Goal: Task Accomplishment & Management: Complete application form

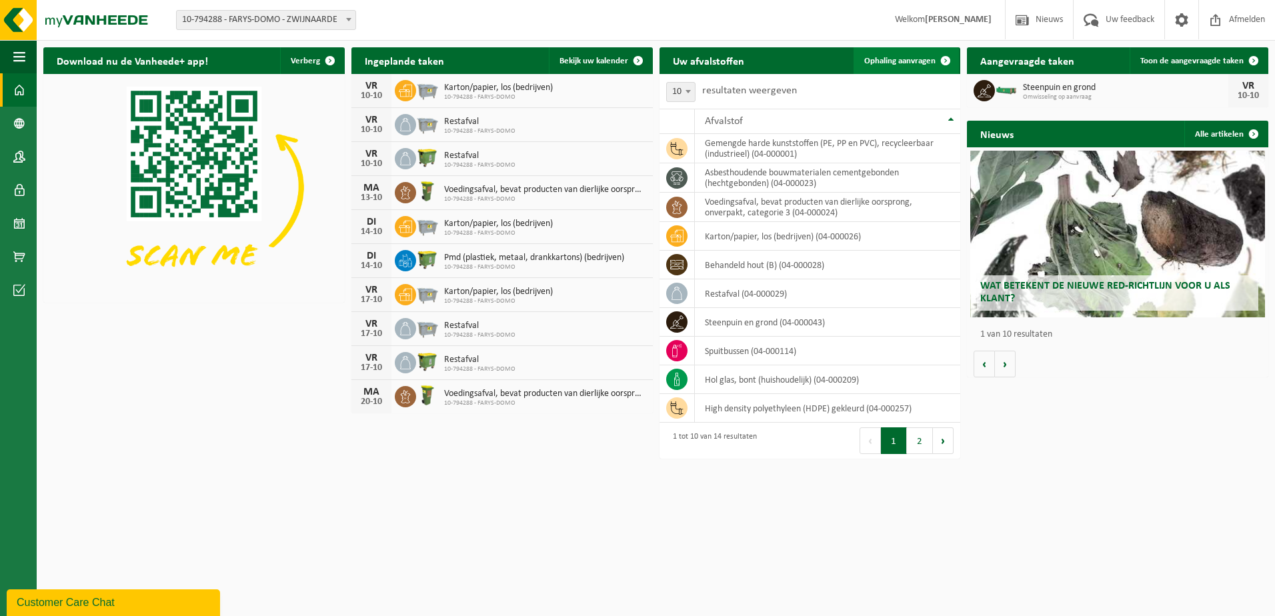
click at [915, 61] on span "Ophaling aanvragen" at bounding box center [899, 61] width 71 height 9
click at [883, 64] on span "Ophaling aanvragen" at bounding box center [899, 61] width 71 height 9
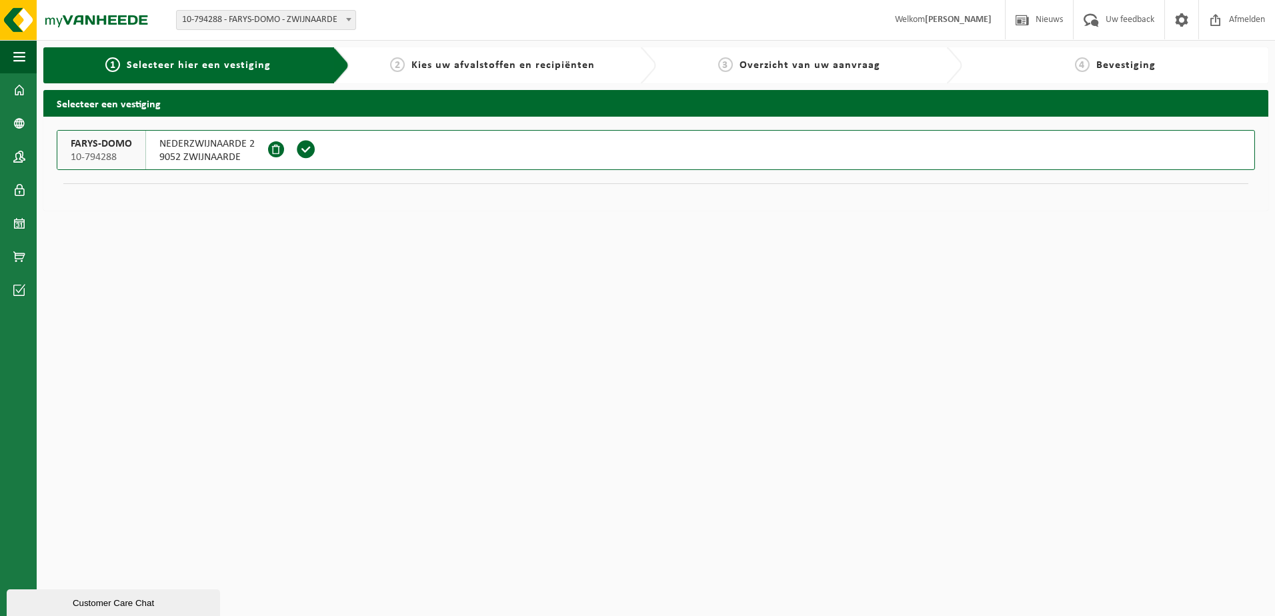
click at [359, 137] on button "FARYS-DOMO 10-794288 NEDERZWIJNAARDE 2 9052 ZWIJNAARDE" at bounding box center [656, 150] width 1198 height 40
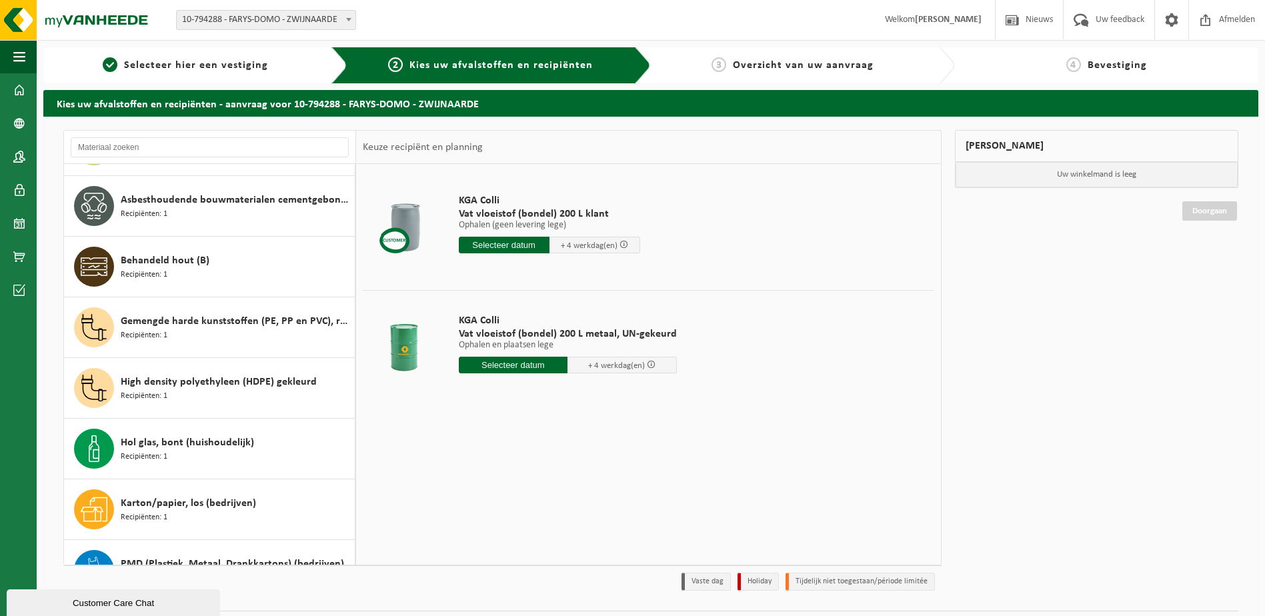
scroll to position [387, 0]
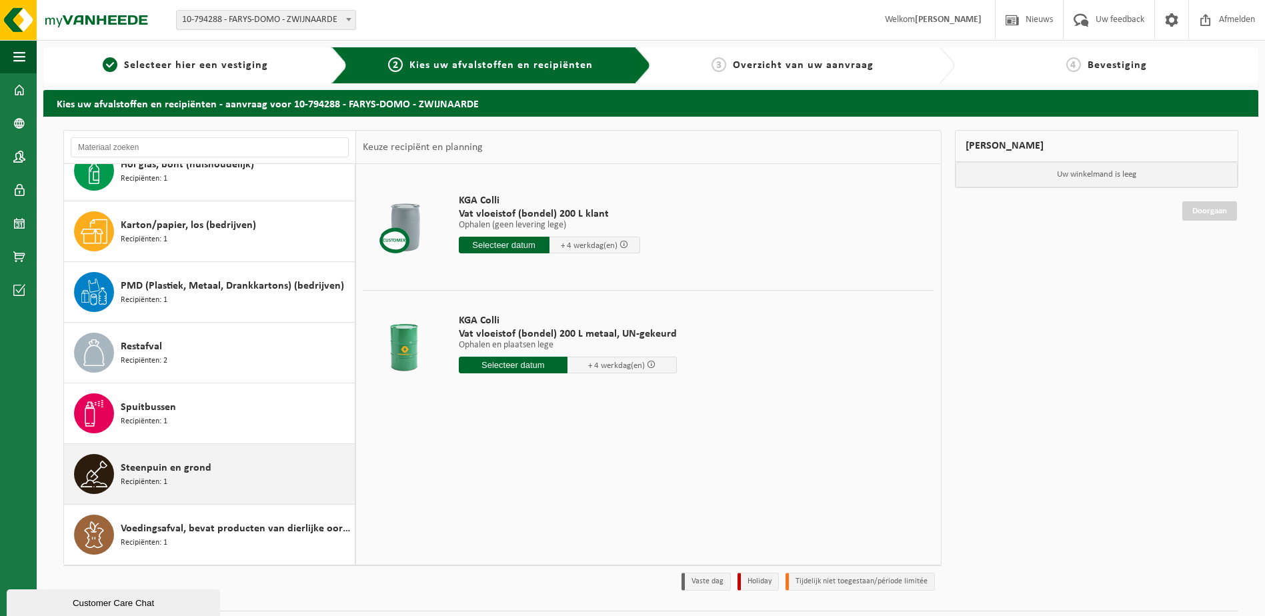
click at [192, 480] on div "Steenpuin en grond Recipiënten: 1" at bounding box center [236, 474] width 231 height 40
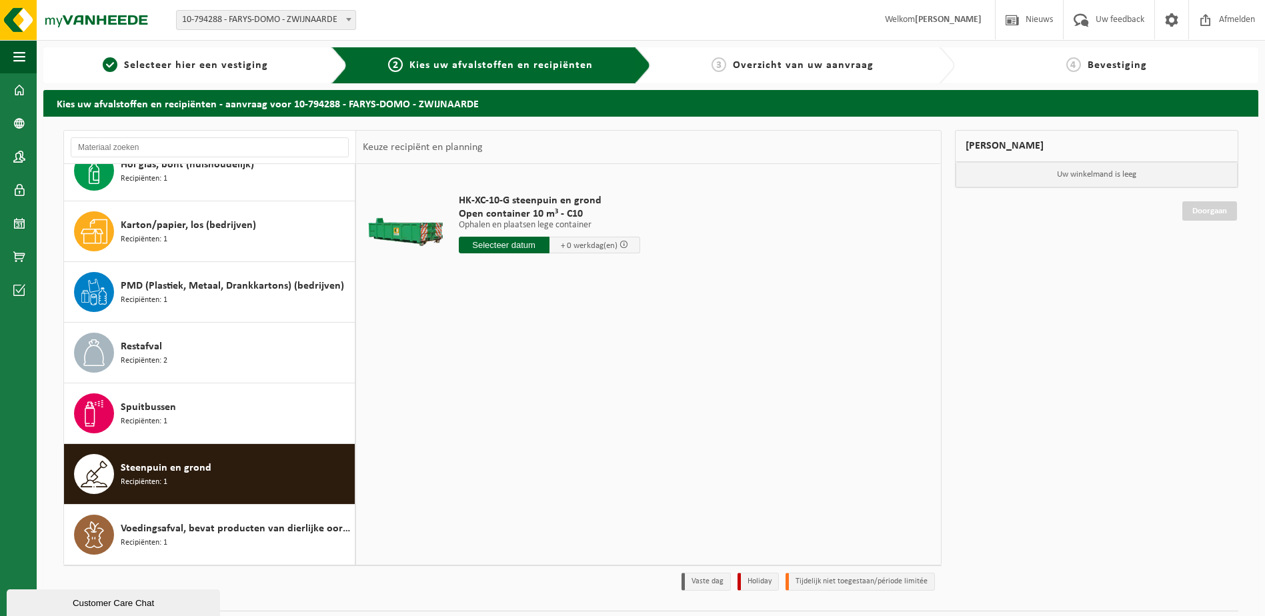
click at [510, 247] on input "text" at bounding box center [504, 245] width 91 height 17
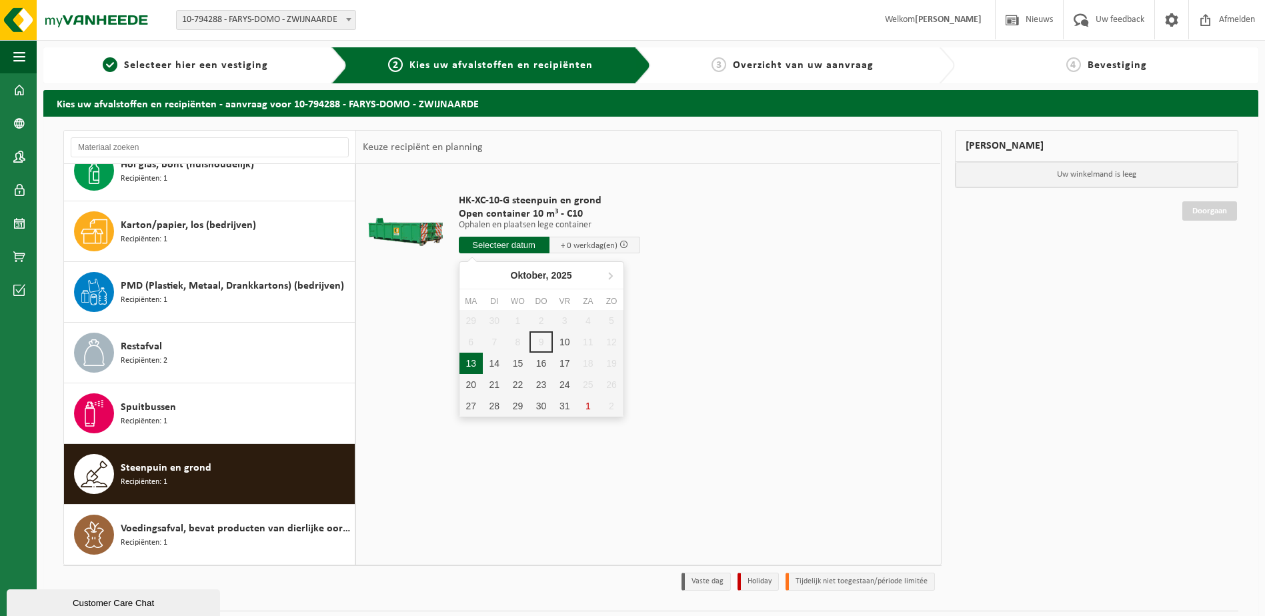
click at [471, 361] on div "13" at bounding box center [470, 363] width 23 height 21
type input "Van 2025-10-13"
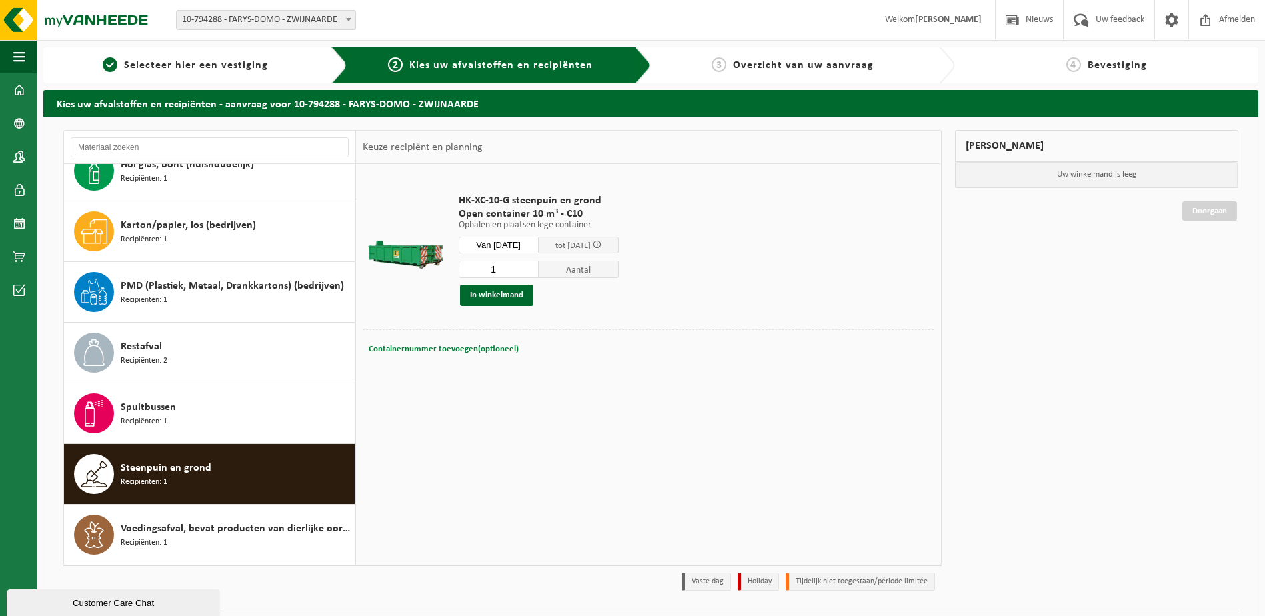
click at [464, 348] on span "Containernummer toevoegen(optioneel)" at bounding box center [444, 349] width 150 height 9
type input "C10-1307"
click at [520, 295] on button "In winkelmand" at bounding box center [496, 295] width 73 height 21
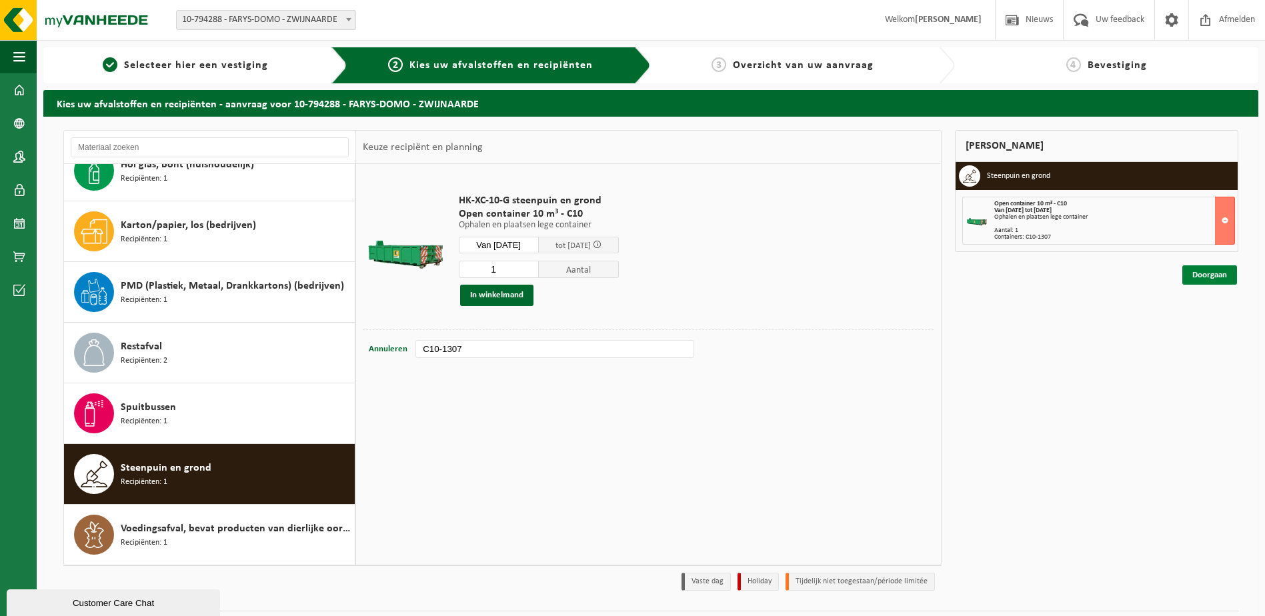
click at [1203, 279] on link "Doorgaan" at bounding box center [1209, 274] width 55 height 19
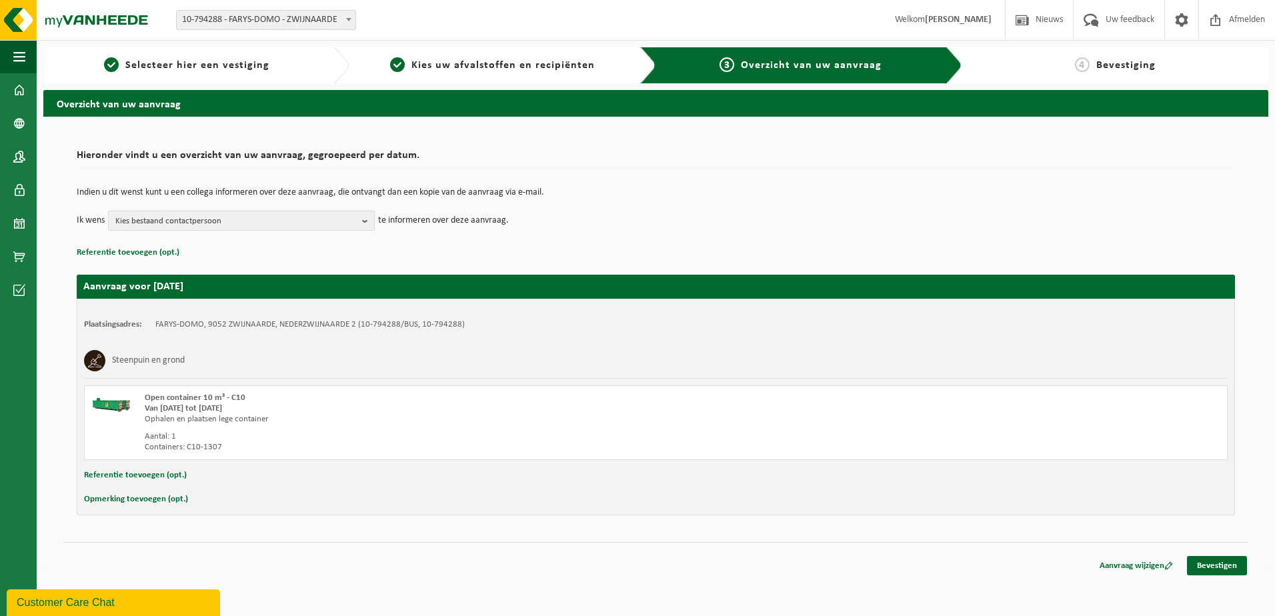
click at [326, 227] on span "Kies bestaand contactpersoon" at bounding box center [235, 221] width 241 height 20
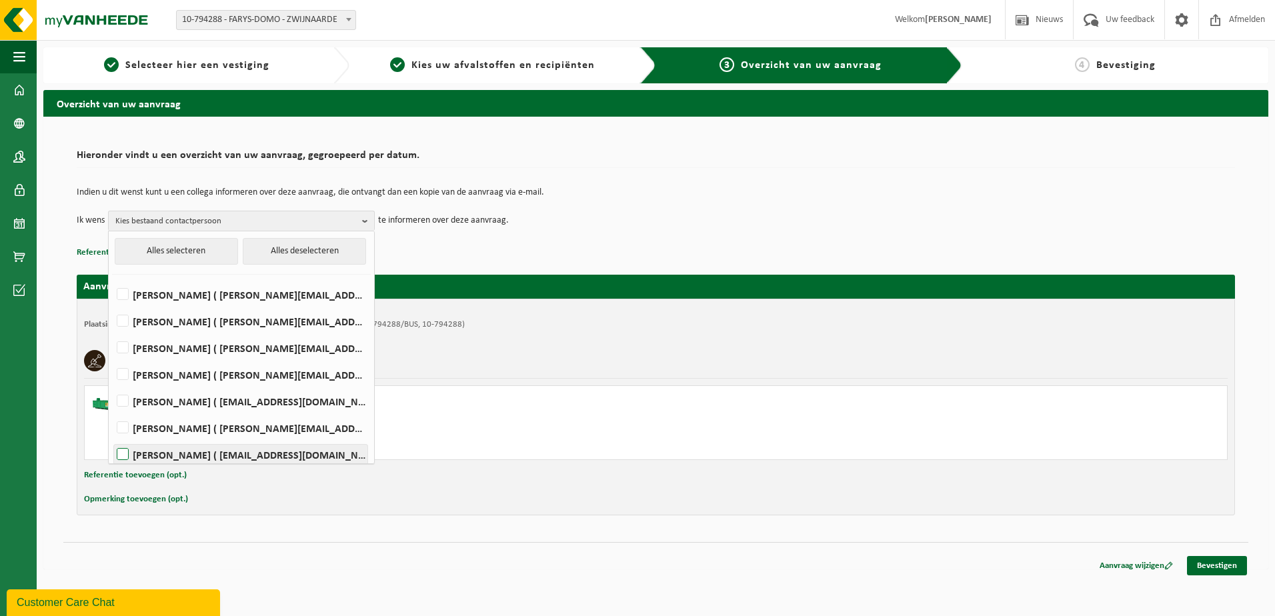
click at [211, 449] on label "[PERSON_NAME] ( [EMAIL_ADDRESS][DOMAIN_NAME] )" at bounding box center [240, 455] width 253 height 20
click at [112, 438] on input "HENDRIK HAUTTEKEETE ( hendrik.hauttekeete@farys.be )" at bounding box center [111, 437] width 1 height 1
checkbox input "true"
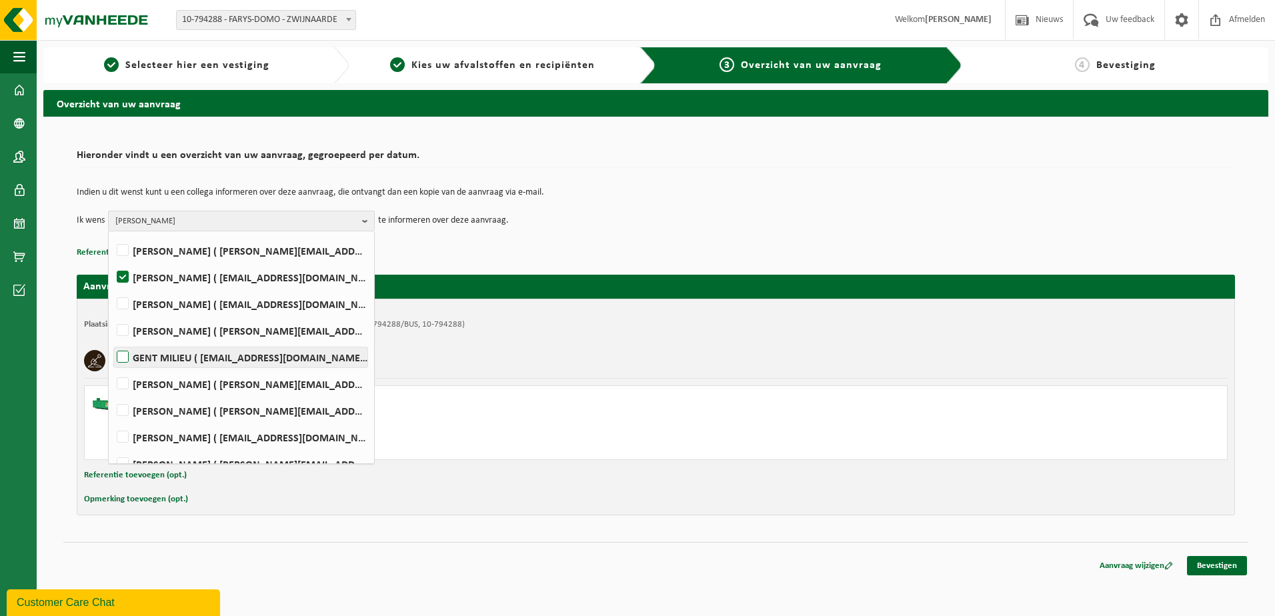
scroll to position [200, 0]
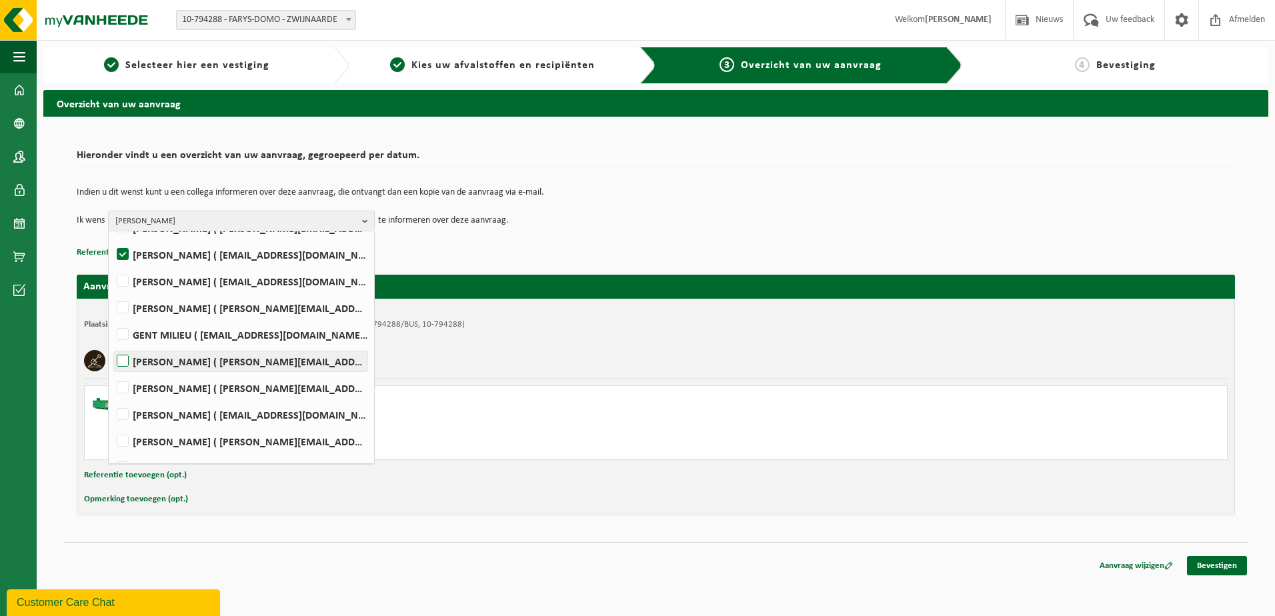
click at [217, 361] on label "PETER MOERMAN ( peter.moerman@farys.be )" at bounding box center [240, 361] width 253 height 20
click at [112, 345] on input "PETER MOERMAN ( peter.moerman@farys.be )" at bounding box center [111, 344] width 1 height 1
checkbox input "true"
click at [217, 383] on label "DAGMAR SCHUMACHER ( dagmar.schumacher@farys.be )" at bounding box center [240, 388] width 253 height 20
click at [112, 371] on input "DAGMAR SCHUMACHER ( dagmar.schumacher@farys.be )" at bounding box center [111, 371] width 1 height 1
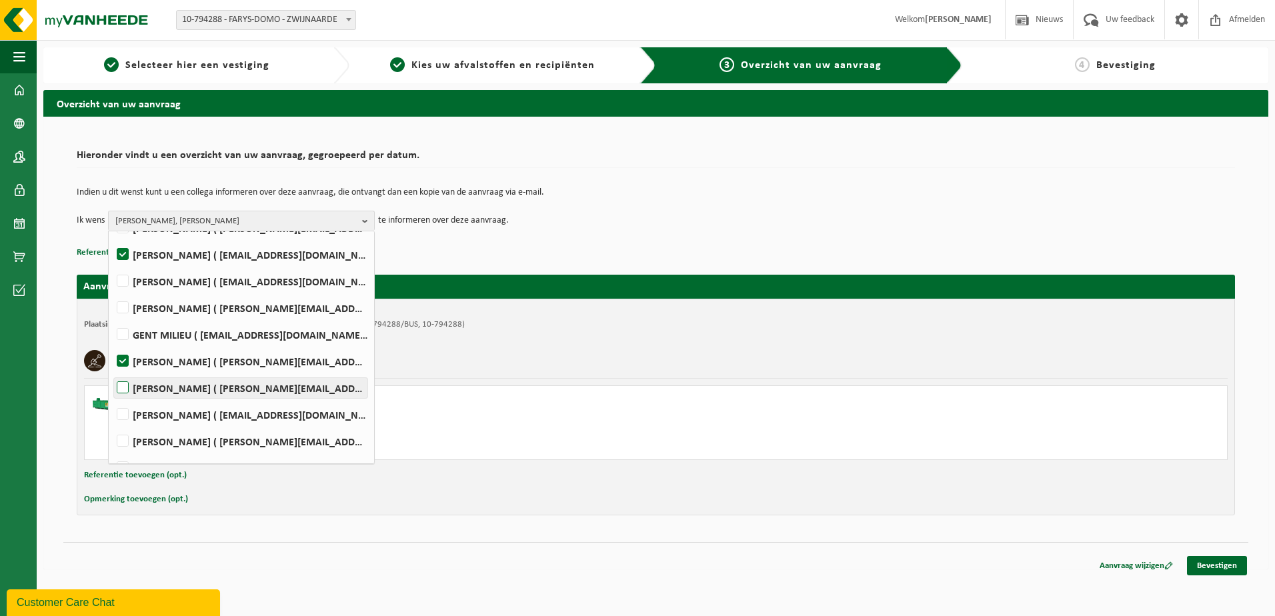
checkbox input "true"
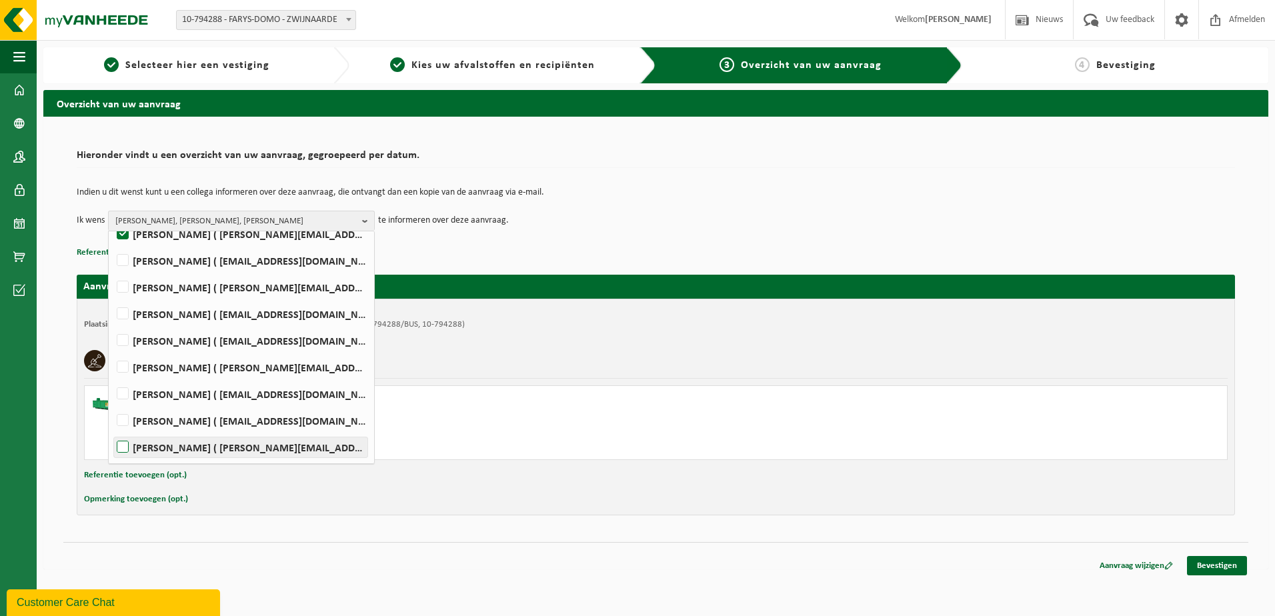
click at [210, 444] on label "Johan Verstraete ( johan.verstraete@farys.be )" at bounding box center [240, 447] width 253 height 20
click at [112, 431] on input "Johan Verstraete ( johan.verstraete@farys.be )" at bounding box center [111, 430] width 1 height 1
checkbox input "true"
click at [202, 293] on label "Jonathan Martens ( j.martens@farys.be )" at bounding box center [240, 287] width 253 height 20
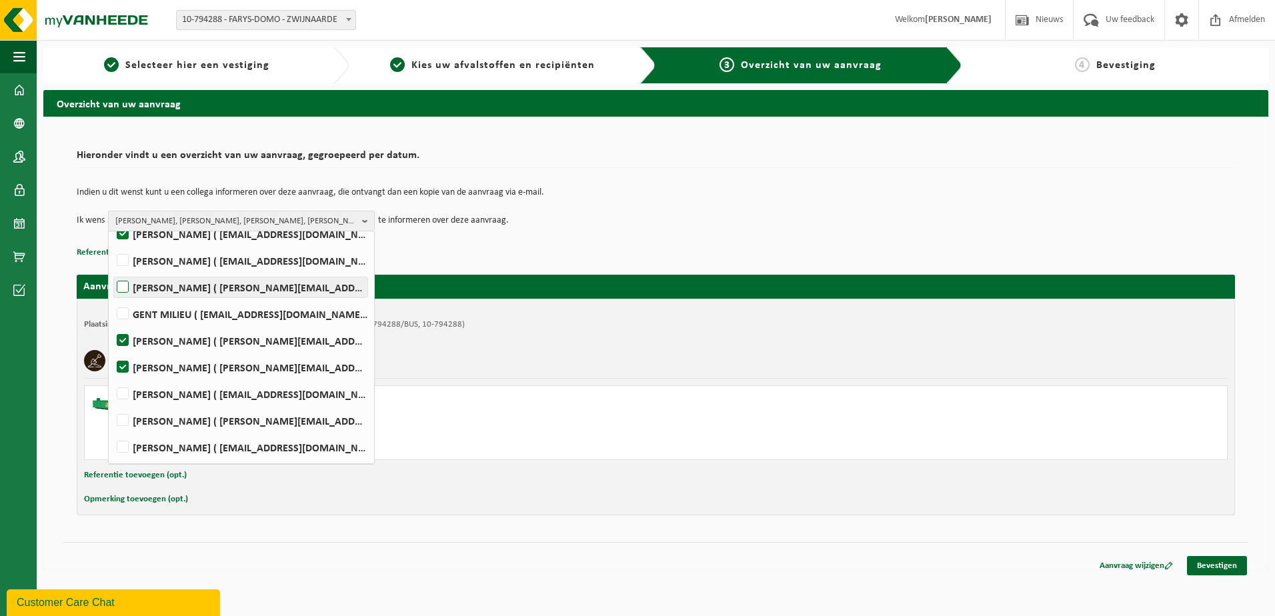
click at [112, 271] on input "Jonathan Martens ( j.martens@farys.be )" at bounding box center [111, 270] width 1 height 1
checkbox input "true"
click at [1205, 565] on link "Bevestigen" at bounding box center [1217, 565] width 60 height 19
